Goal: Task Accomplishment & Management: Use online tool/utility

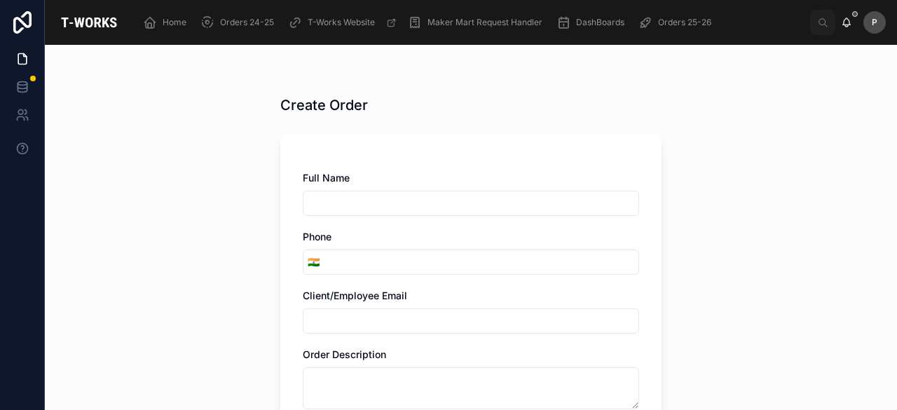
click at [653, 27] on div "Orders 25-26" at bounding box center [677, 22] width 78 height 22
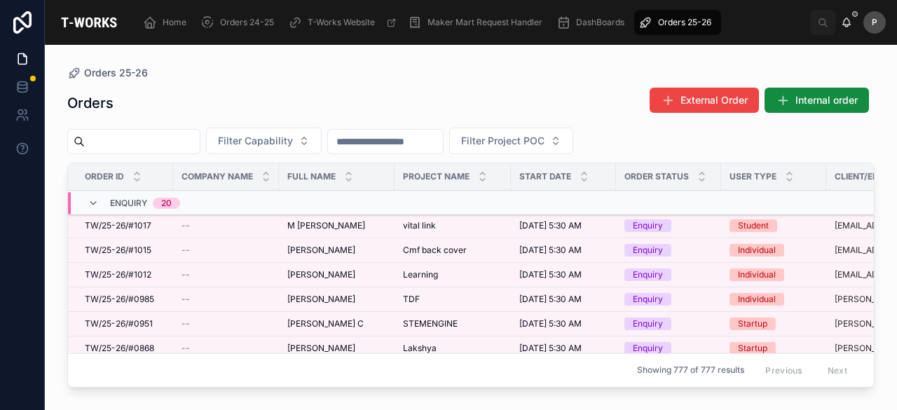
click at [178, 146] on input "text" at bounding box center [142, 142] width 115 height 20
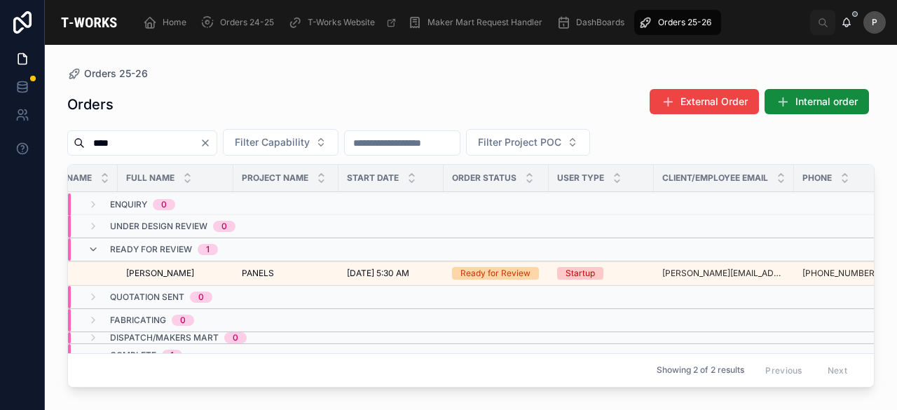
scroll to position [0, 173]
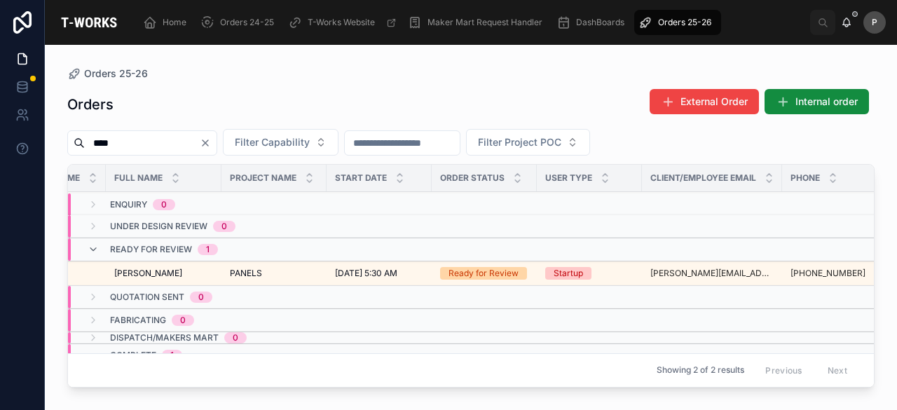
type input "****"
click at [478, 271] on div "Ready for Review" at bounding box center [483, 273] width 70 height 13
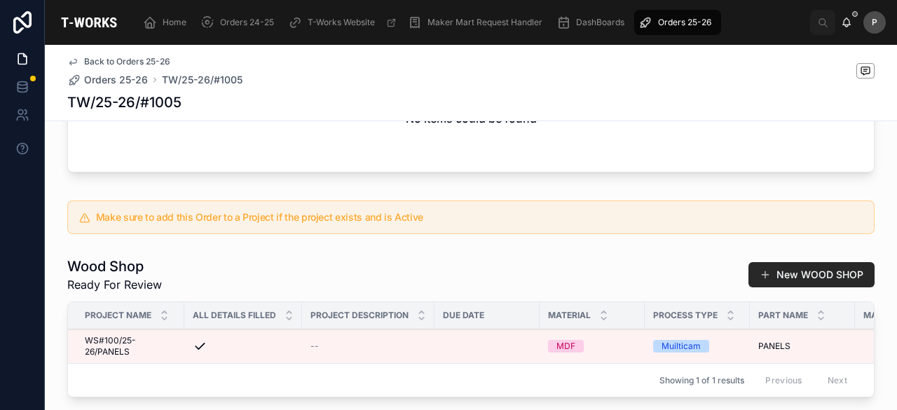
scroll to position [770, 0]
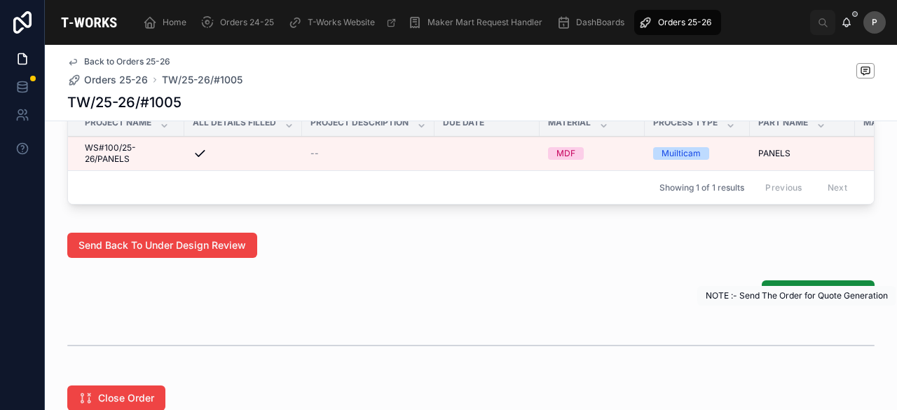
click at [805, 300] on span "Generate Quotation" at bounding box center [818, 293] width 90 height 14
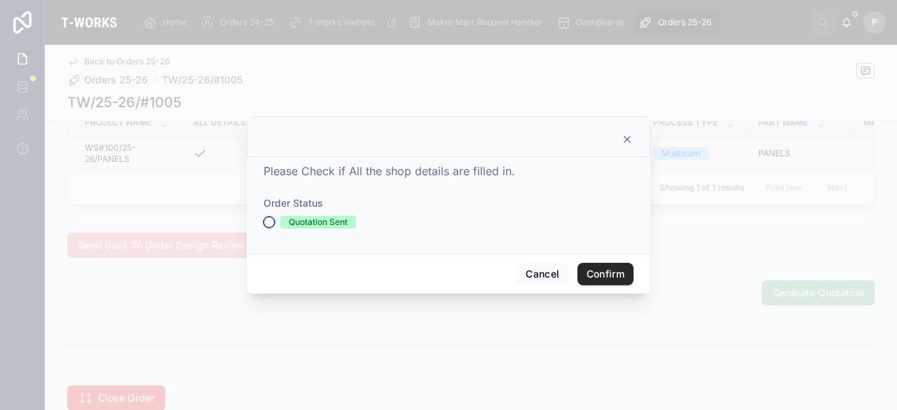
click at [268, 222] on button "Quotation Sent" at bounding box center [268, 221] width 11 height 11
click at [586, 271] on button "Confirm" at bounding box center [605, 274] width 56 height 22
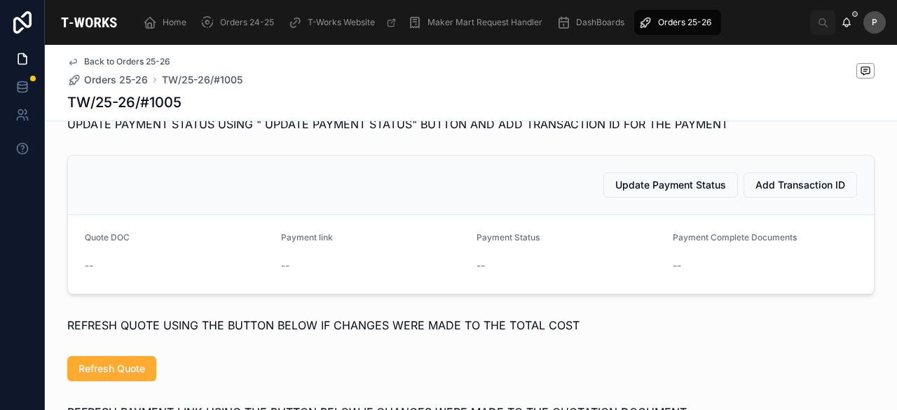
scroll to position [665, 0]
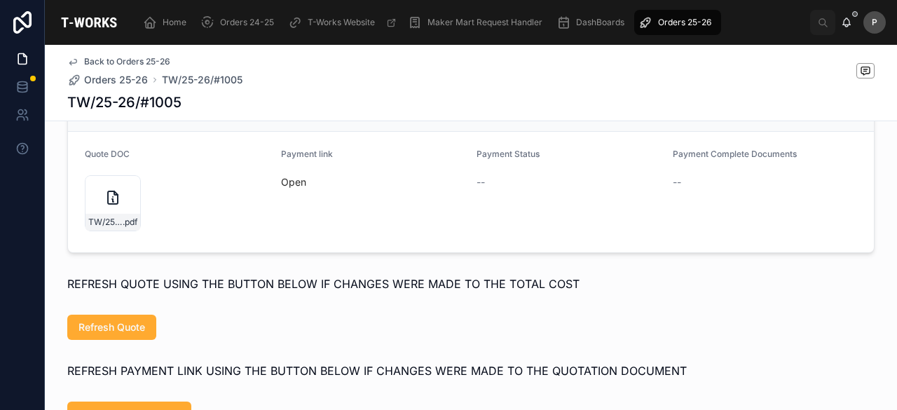
click at [123, 230] on div "TW/25-26/#1005 .pdf" at bounding box center [112, 222] width 55 height 17
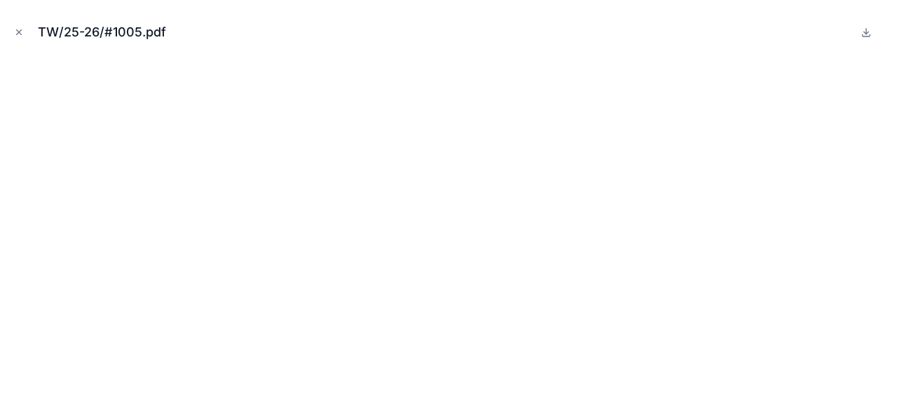
click at [22, 32] on icon "Close modal" at bounding box center [19, 32] width 10 height 10
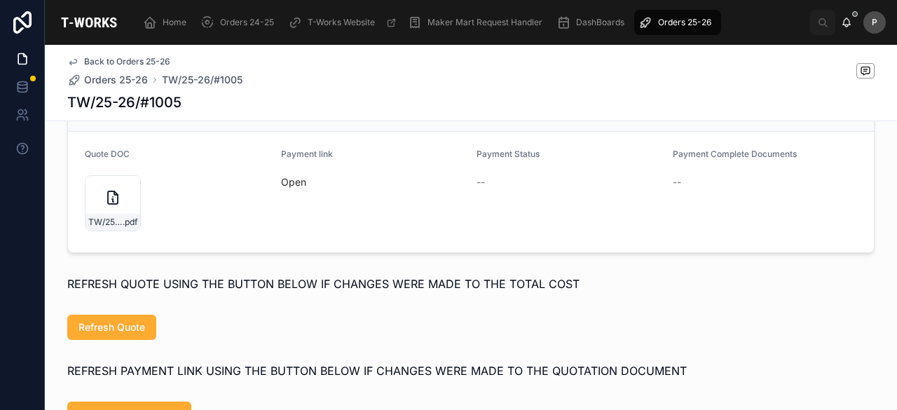
click at [291, 188] on link "Open" at bounding box center [293, 182] width 25 height 12
